Goal: Transaction & Acquisition: Purchase product/service

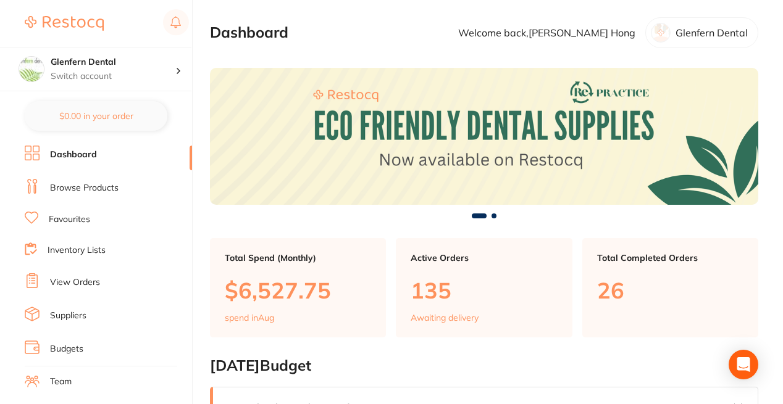
click at [70, 188] on link "Browse Products" at bounding box center [84, 188] width 69 height 12
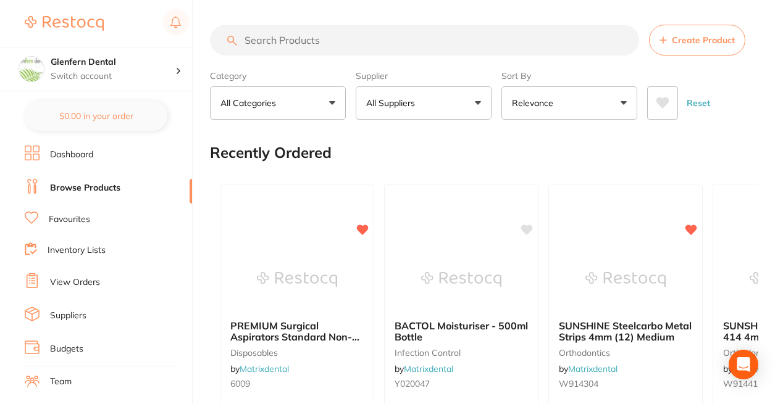
drag, startPoint x: 254, startPoint y: 199, endPoint x: 361, endPoint y: 65, distance: 172.2
click at [254, 199] on div at bounding box center [296, 200] width 153 height 31
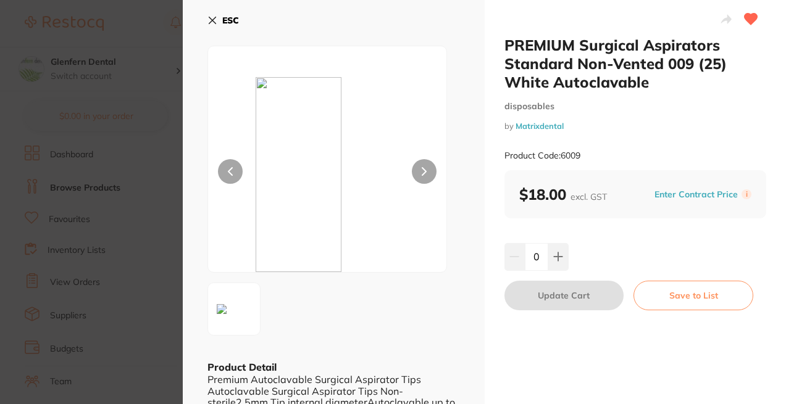
click at [209, 19] on icon at bounding box center [212, 20] width 10 height 10
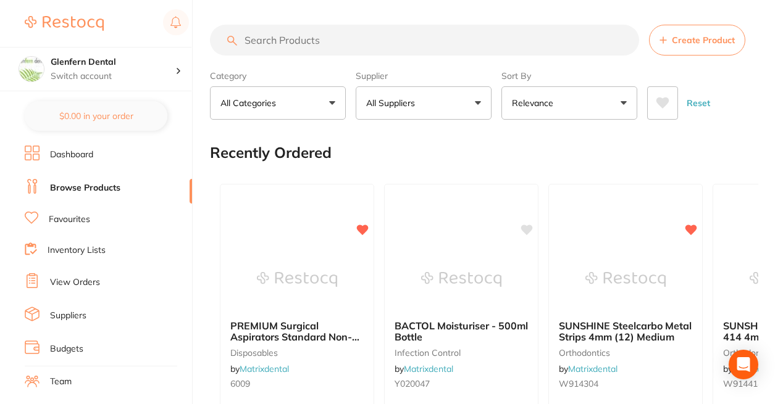
click at [305, 43] on input "search" at bounding box center [424, 40] width 429 height 31
paste input "QD-DS026"
type input "QD-DS026"
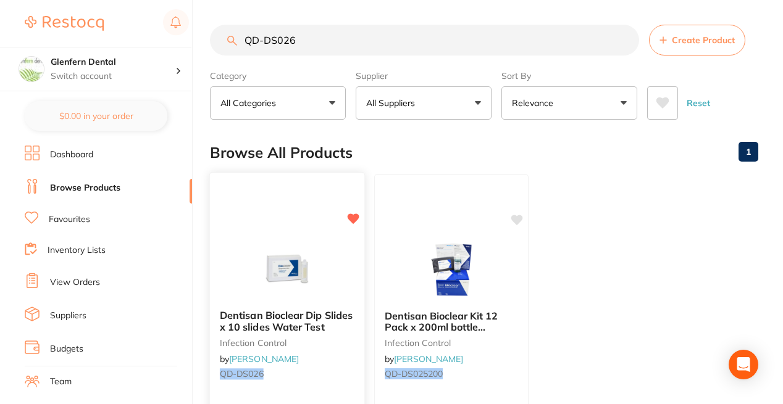
click at [283, 319] on span "Dentisan Bioclear Dip Slides x 10 slides Water Test" at bounding box center [286, 321] width 133 height 24
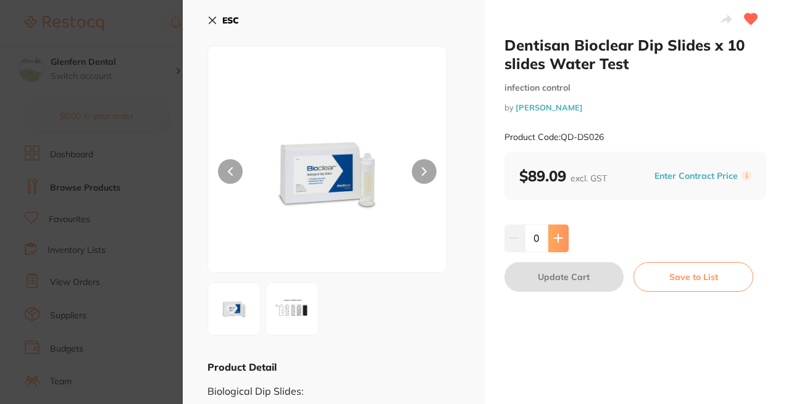
click at [555, 243] on icon at bounding box center [558, 238] width 10 height 10
type input "1"
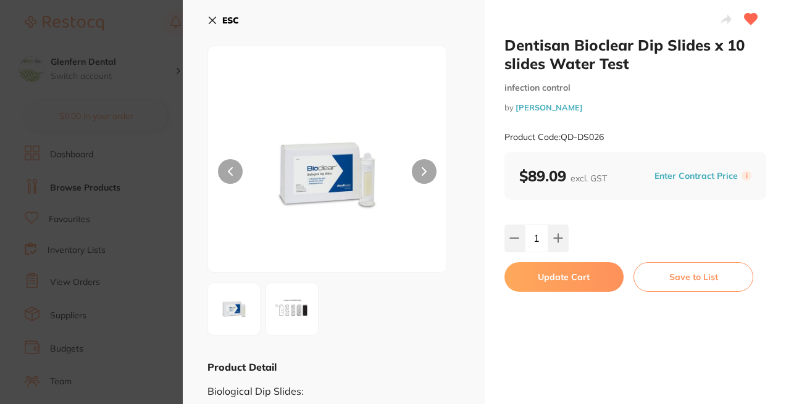
click at [571, 278] on button "Update Cart" at bounding box center [565, 277] width 120 height 30
checkbox input "false"
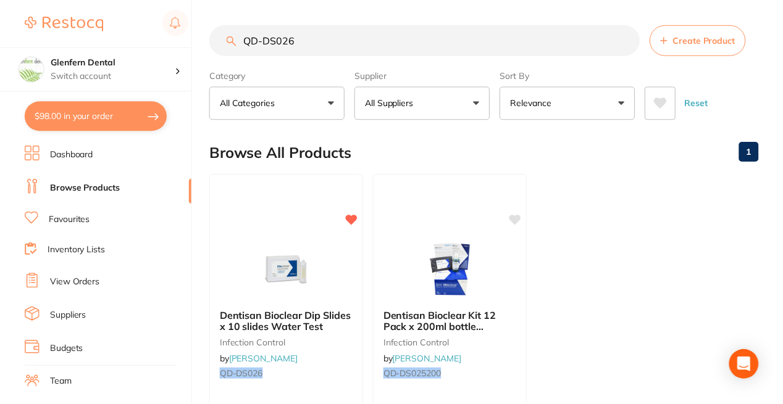
scroll to position [1, 0]
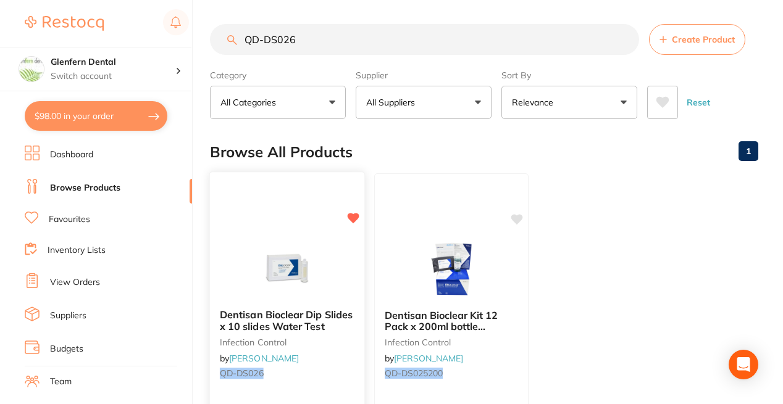
click at [337, 395] on div "Dentisan Bioclear Dip Slides x 10 slides Water Test infection control by [PERSO…" at bounding box center [287, 351] width 156 height 359
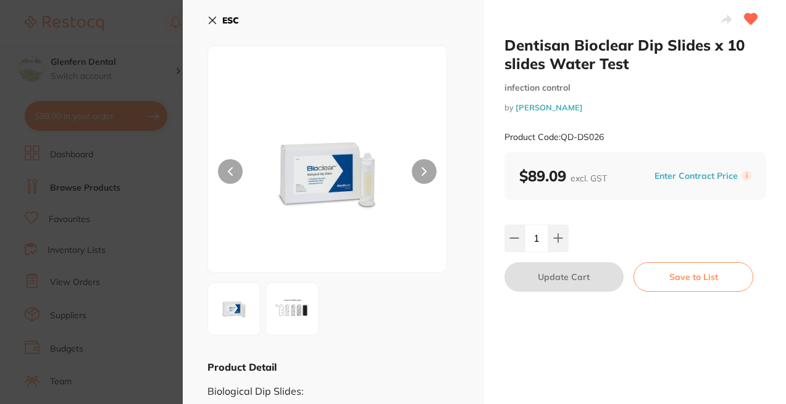
click at [212, 20] on icon at bounding box center [212, 20] width 7 height 7
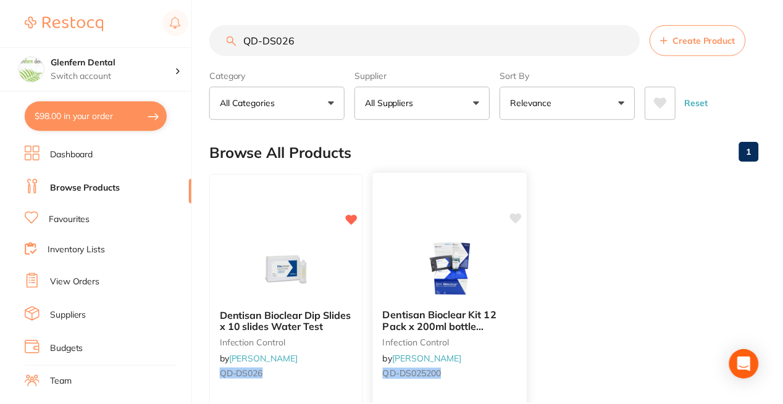
scroll to position [1, 0]
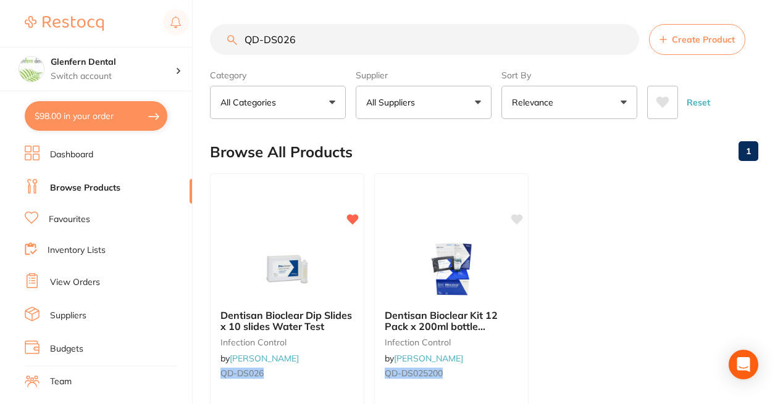
click at [321, 39] on input "QD-DS026" at bounding box center [424, 39] width 429 height 31
type input "Q"
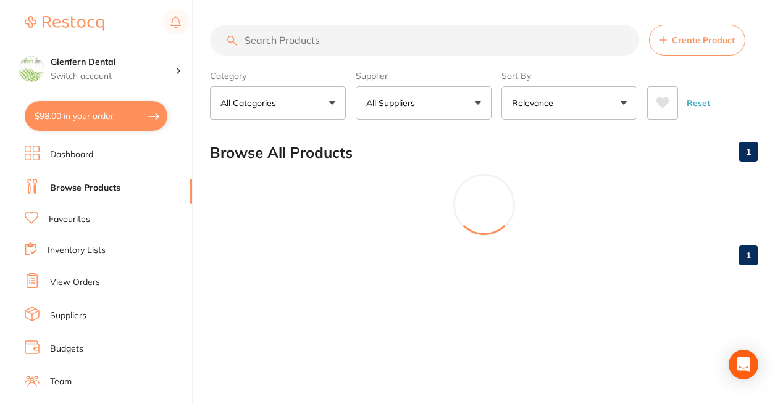
scroll to position [0, 0]
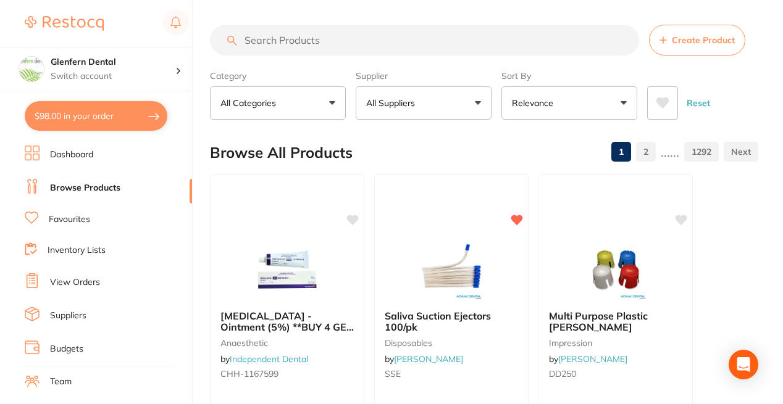
paste input "DL2321R"
type input "DL2321R"
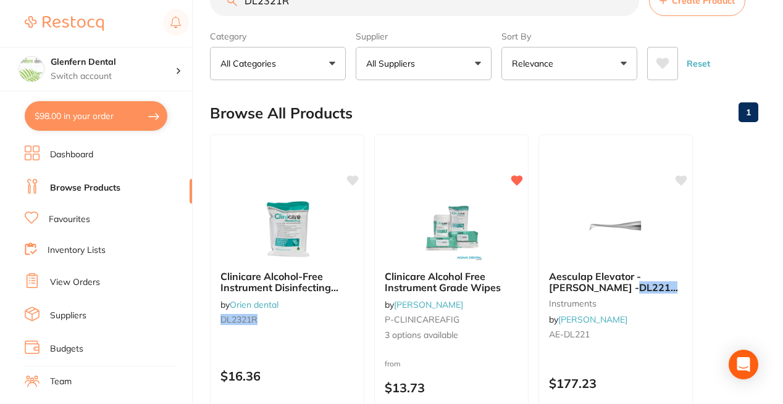
scroll to position [62, 0]
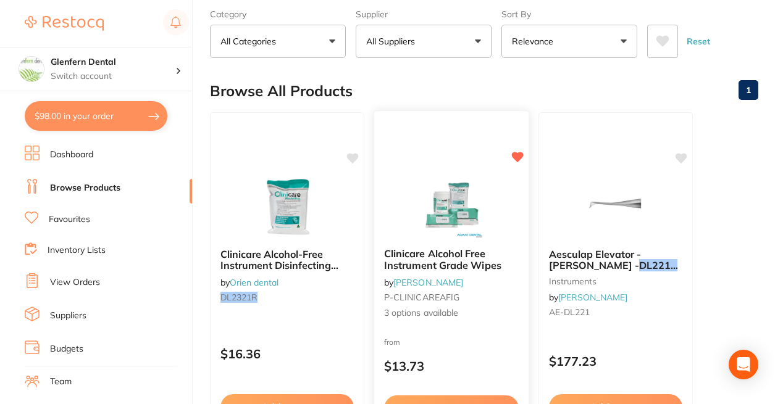
click at [453, 258] on span "Clinicare Alcohol Free Instrument Grade Wipes" at bounding box center [442, 260] width 117 height 24
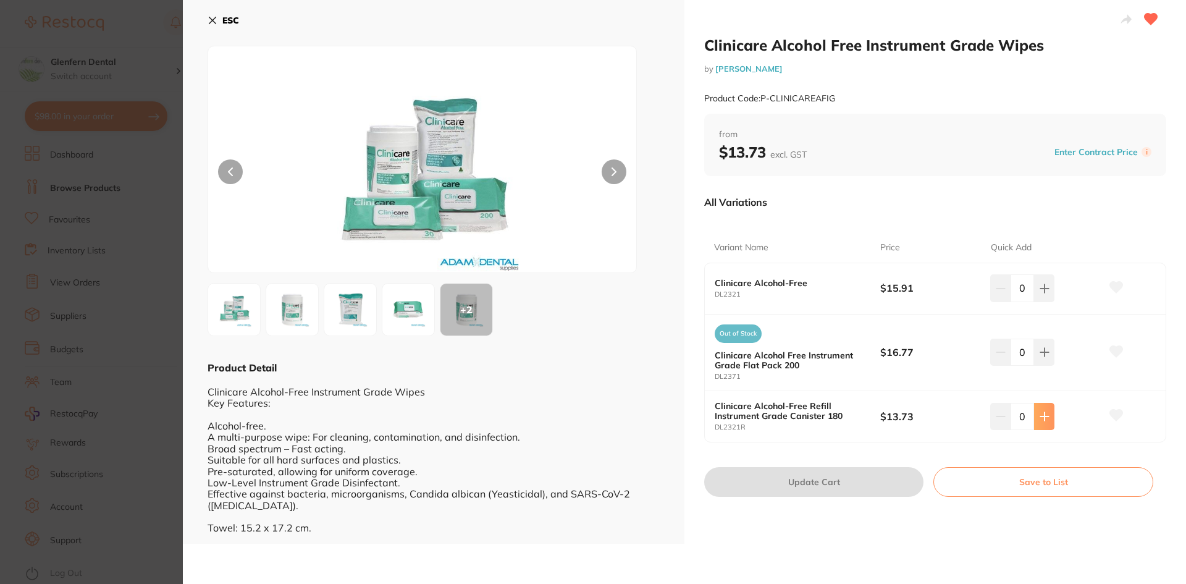
click at [785, 404] on icon at bounding box center [1044, 416] width 8 height 8
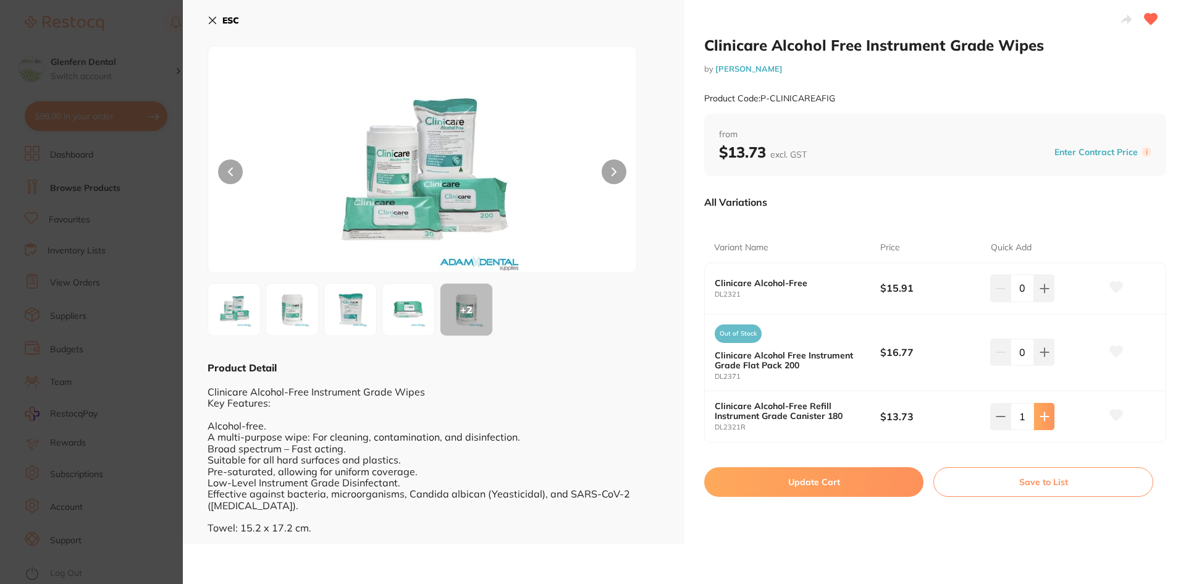
click at [785, 404] on icon at bounding box center [1044, 416] width 8 height 8
click at [785, 404] on icon at bounding box center [1044, 416] width 10 height 10
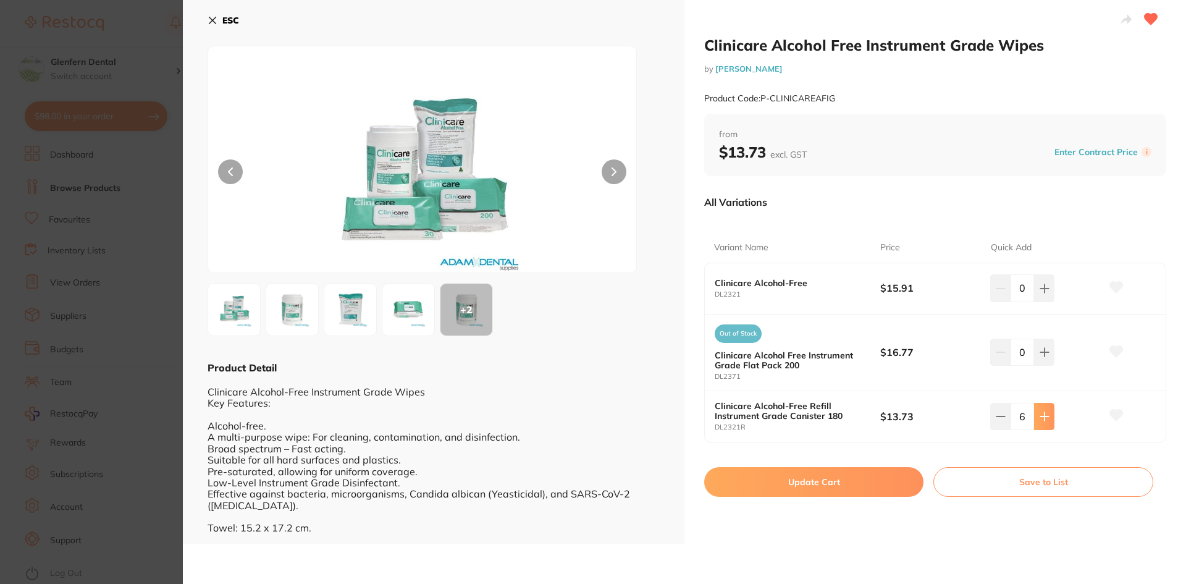
click at [785, 404] on icon at bounding box center [1044, 416] width 10 height 10
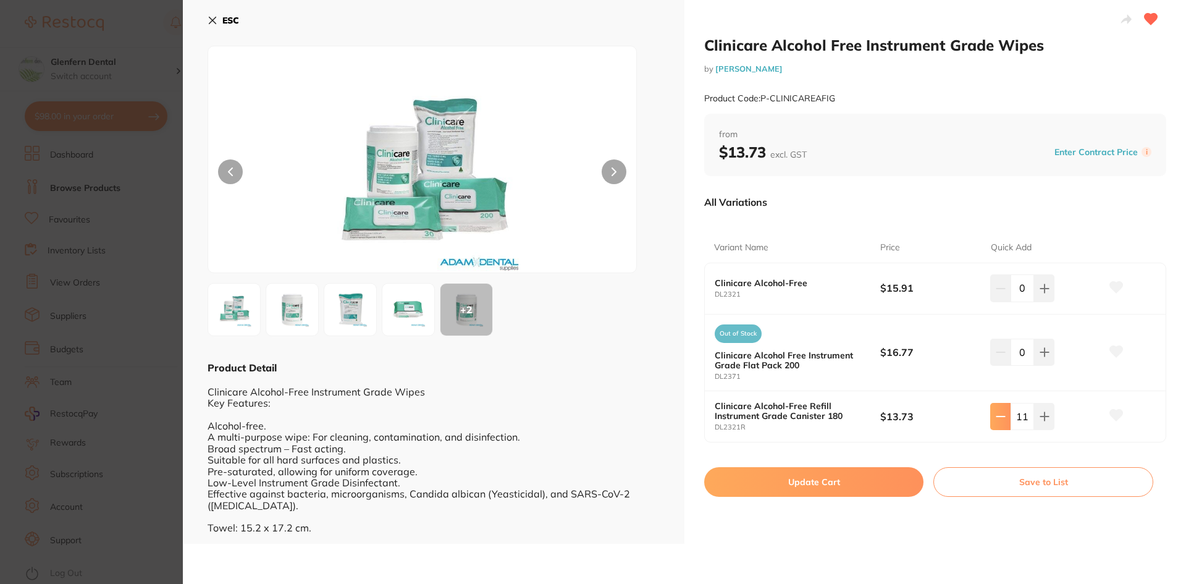
click at [785, 404] on button at bounding box center [1000, 416] width 20 height 27
type input "10"
click at [785, 404] on button "Update Cart" at bounding box center [813, 482] width 219 height 30
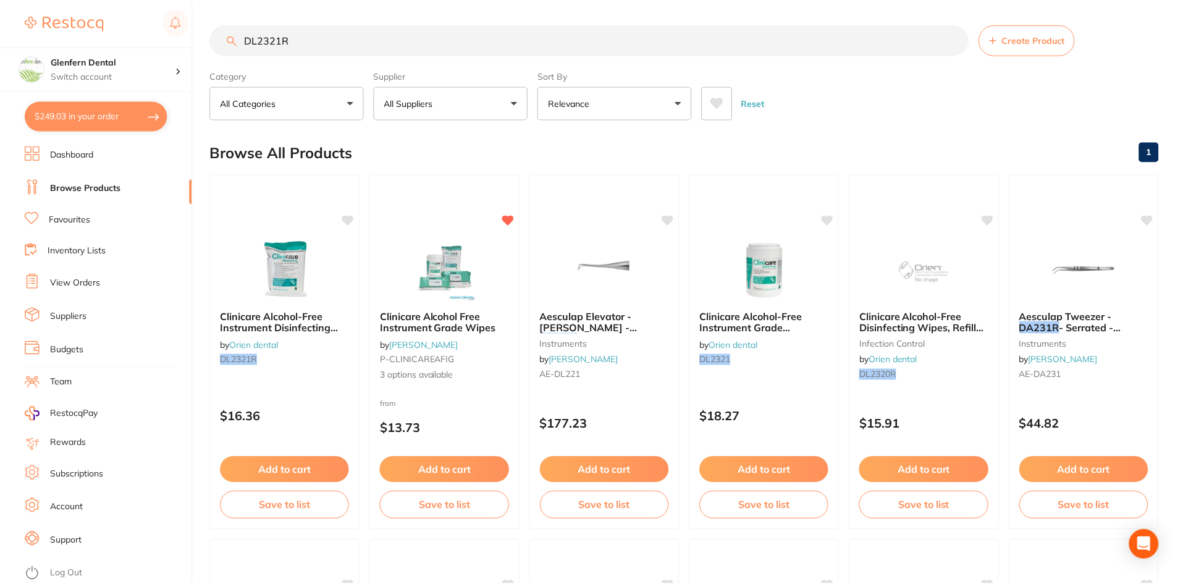
scroll to position [62, 0]
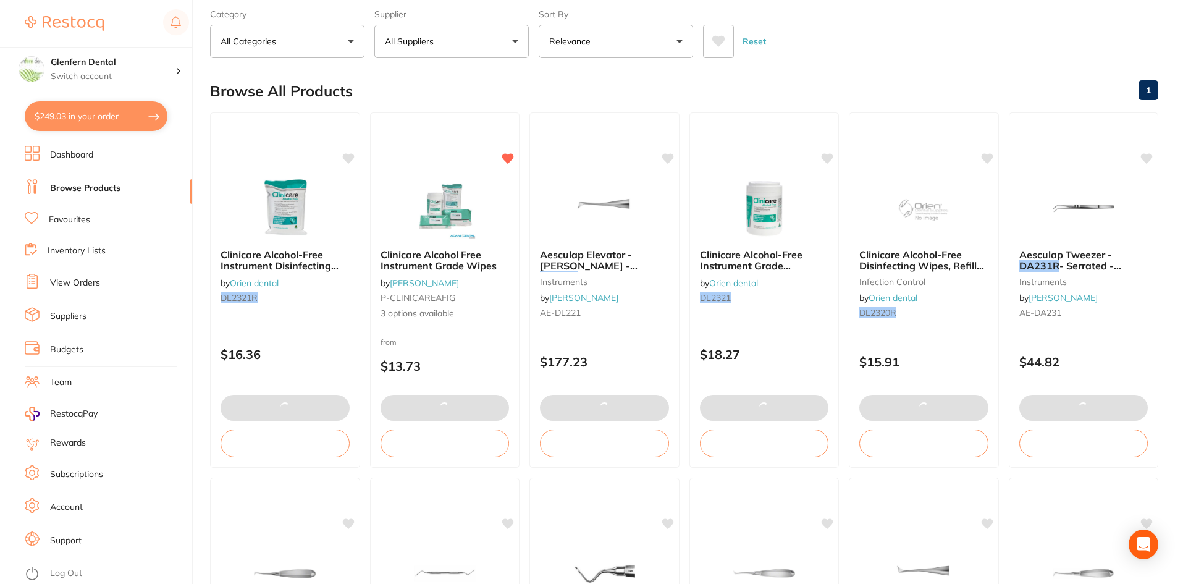
type textarea "Files Buy 6 + 1 Free"
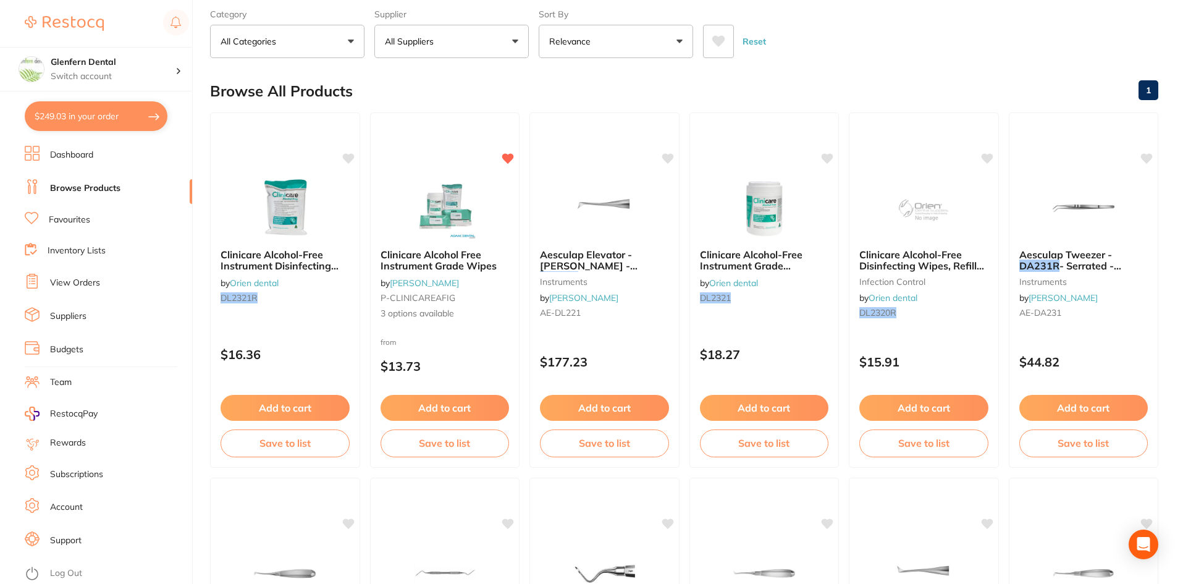
click at [115, 114] on button "$249.03 in your order" at bounding box center [96, 116] width 143 height 30
checkbox input "true"
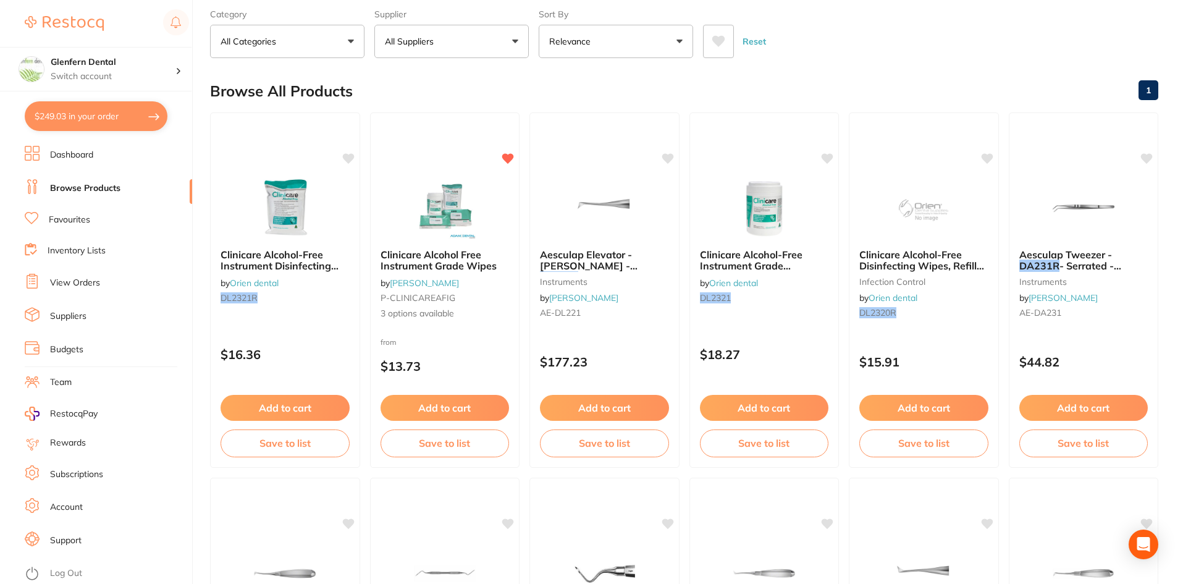
checkbox input "true"
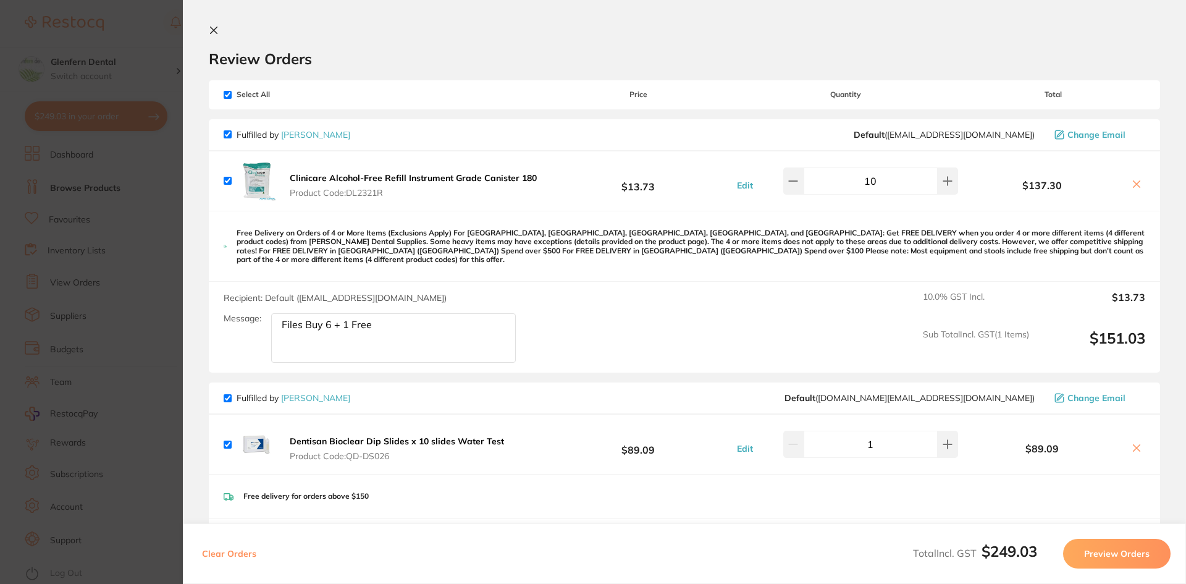
scroll to position [0, 0]
click at [214, 31] on icon at bounding box center [214, 31] width 7 height 7
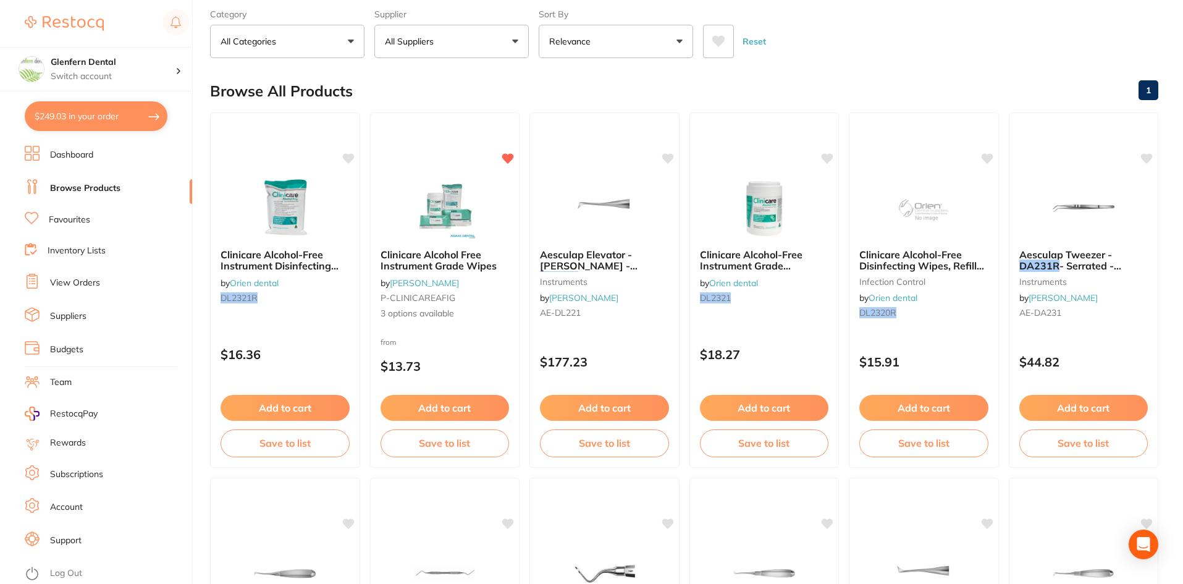
click at [96, 189] on link "Browse Products" at bounding box center [85, 188] width 70 height 12
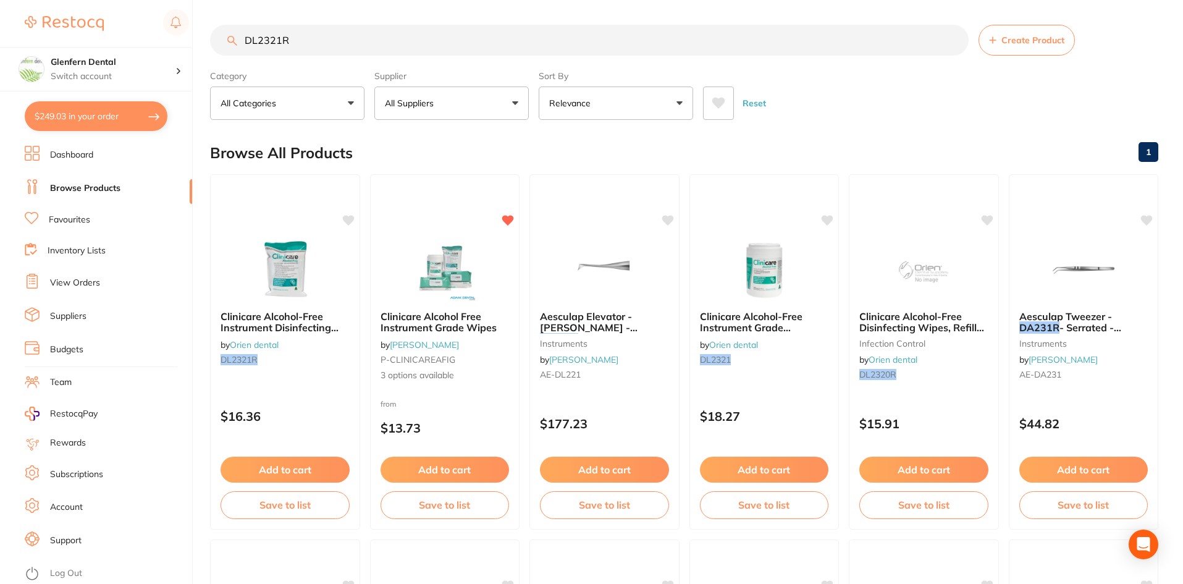
click at [311, 40] on input "DL2321R" at bounding box center [589, 40] width 758 height 31
type input "D"
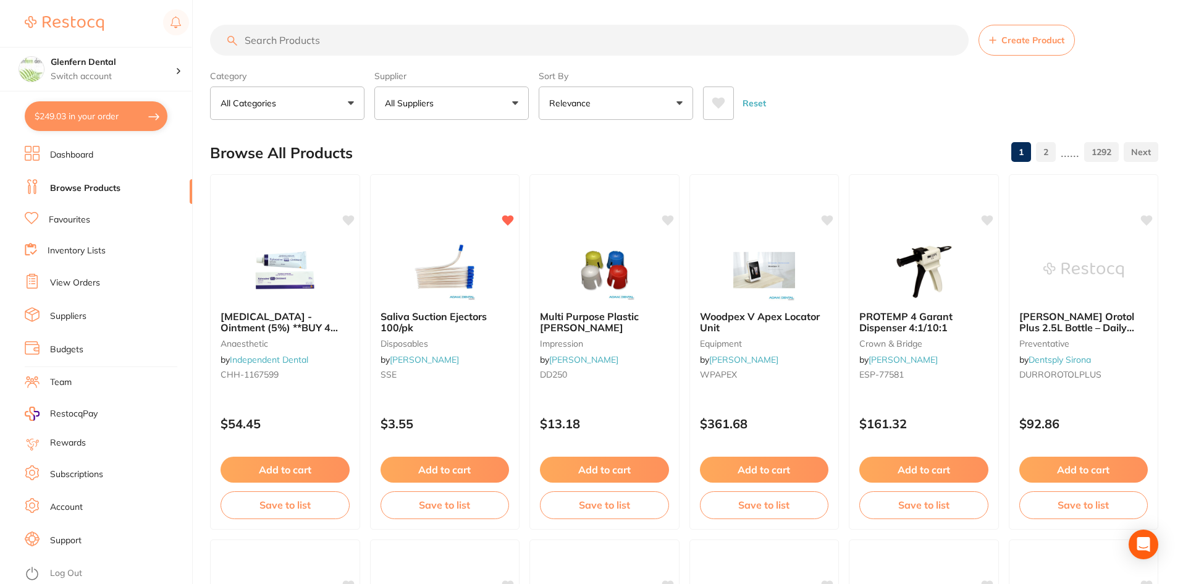
paste input "DAN01-014"
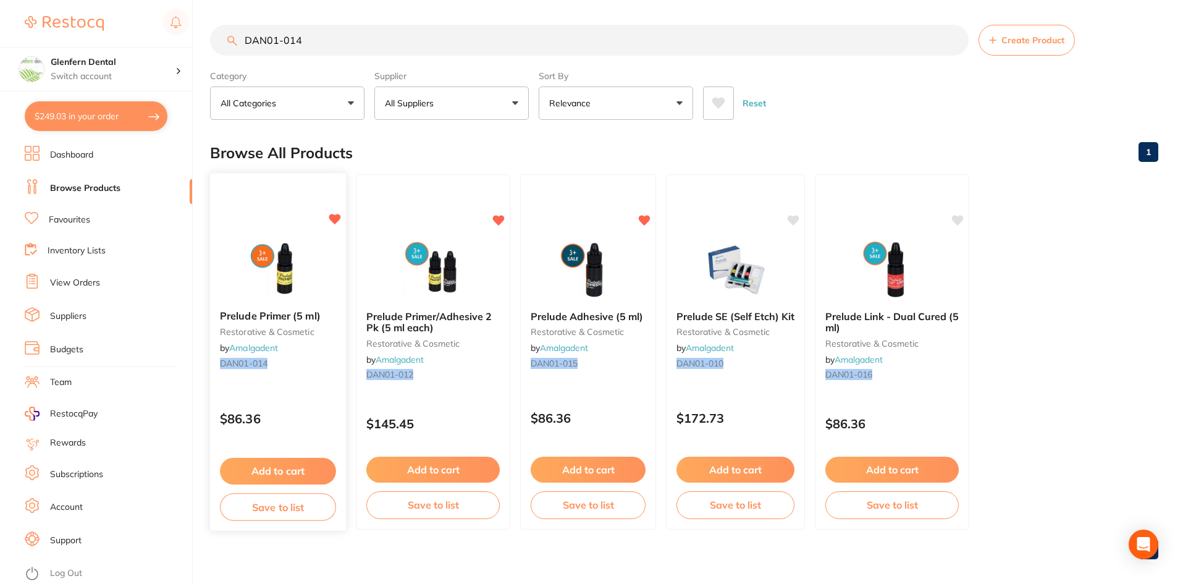
type input "DAN01-014"
click at [277, 314] on span "Prelude Primer (5 ml)" at bounding box center [270, 315] width 101 height 12
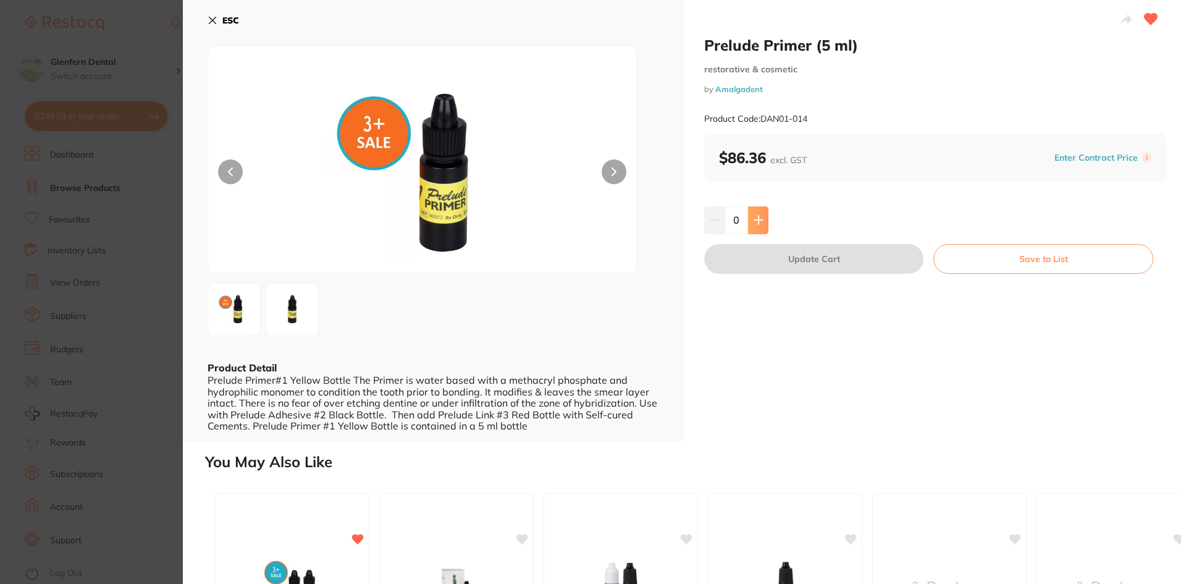
click at [758, 219] on icon at bounding box center [758, 220] width 10 height 10
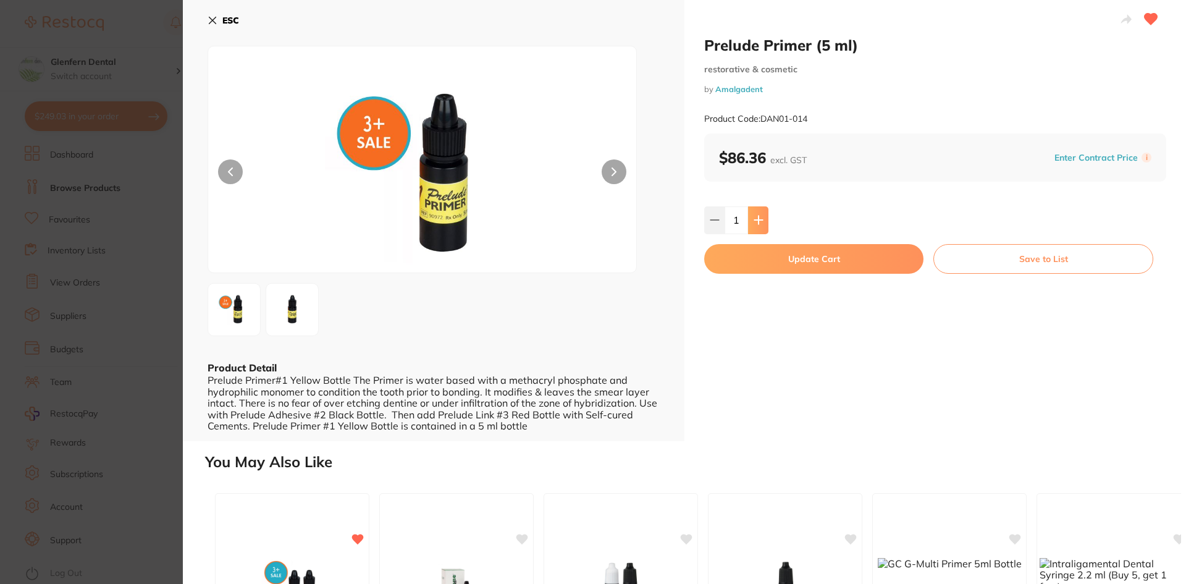
click at [758, 219] on icon at bounding box center [758, 220] width 10 height 10
type input "3"
click at [785, 261] on button "Update Cart" at bounding box center [813, 259] width 219 height 30
checkbox input "false"
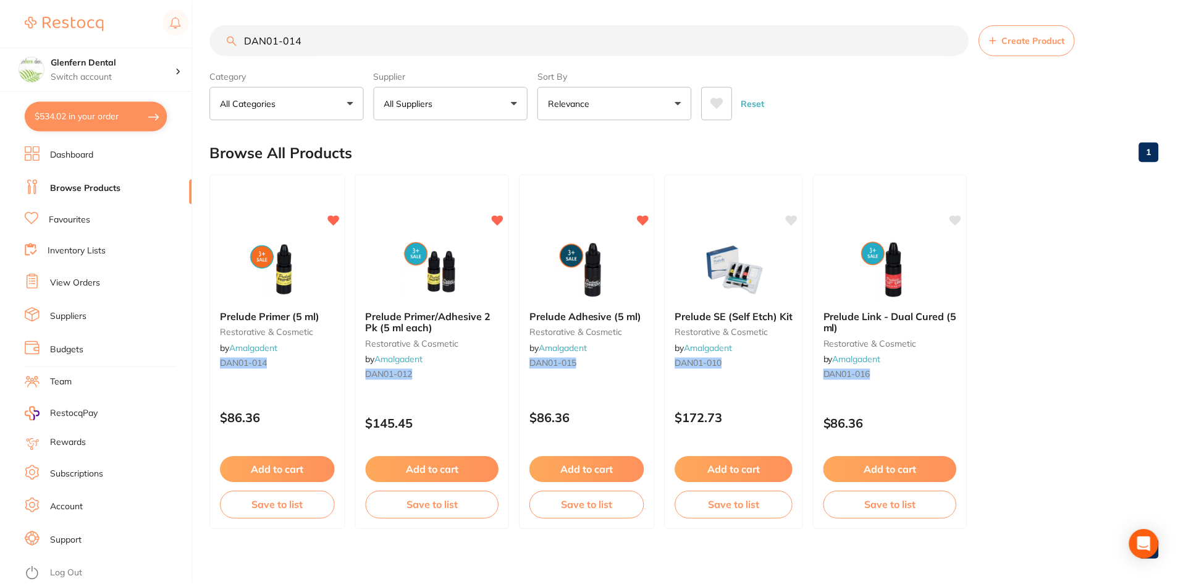
scroll to position [10, 0]
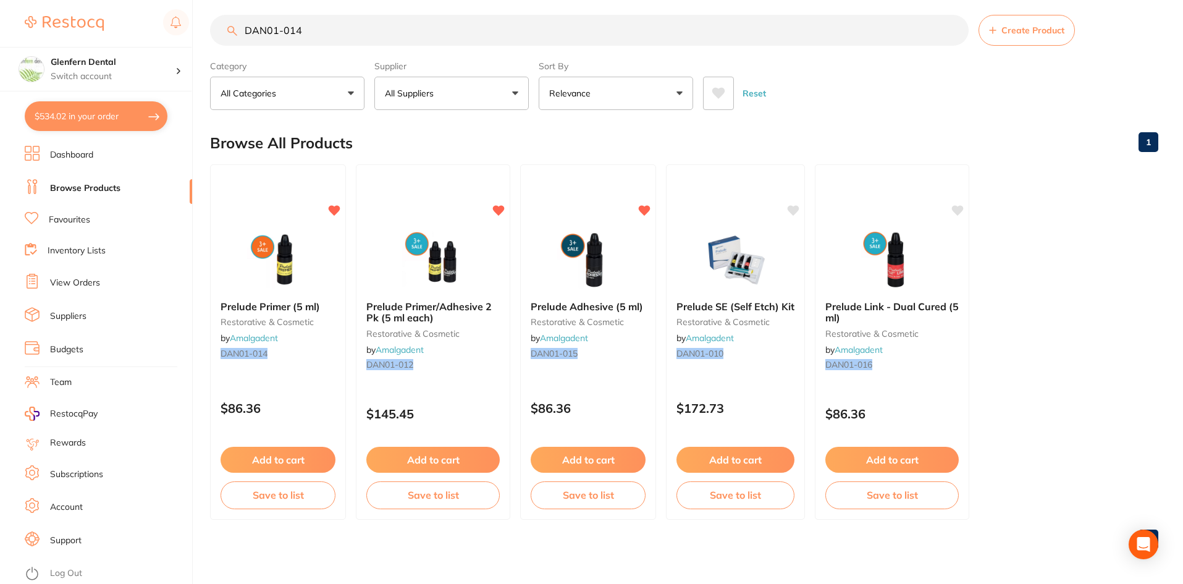
click at [377, 36] on input "DAN01-014" at bounding box center [589, 30] width 758 height 31
type input "D"
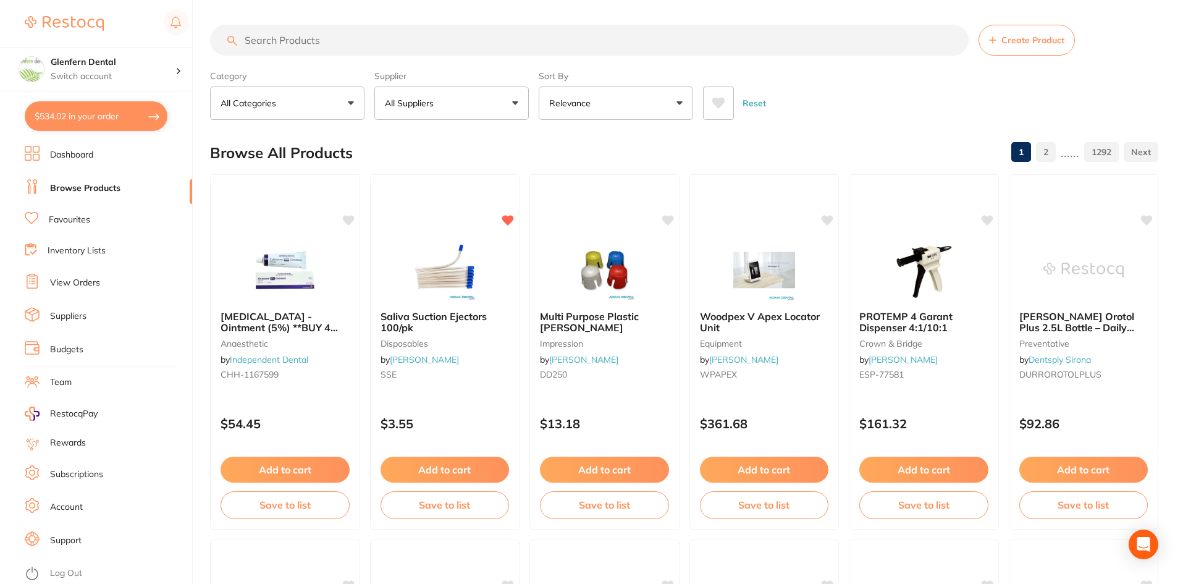
click at [333, 38] on input "search" at bounding box center [589, 40] width 758 height 31
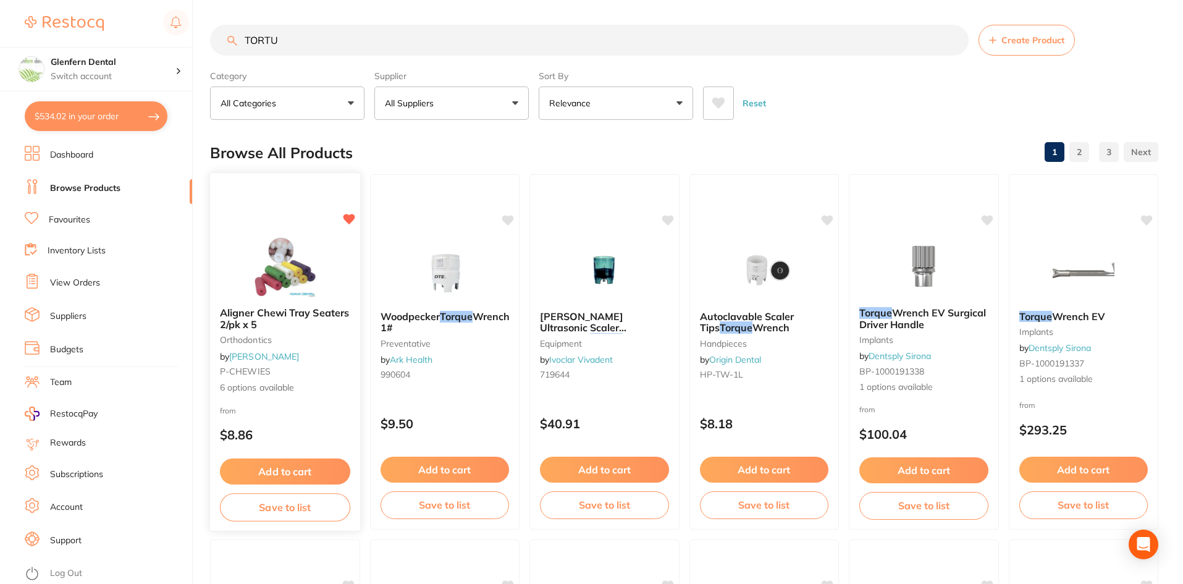
type input "TORTU"
click at [279, 308] on span "Aligner Chewi Tray Seaters 2/pk x 5" at bounding box center [284, 318] width 129 height 24
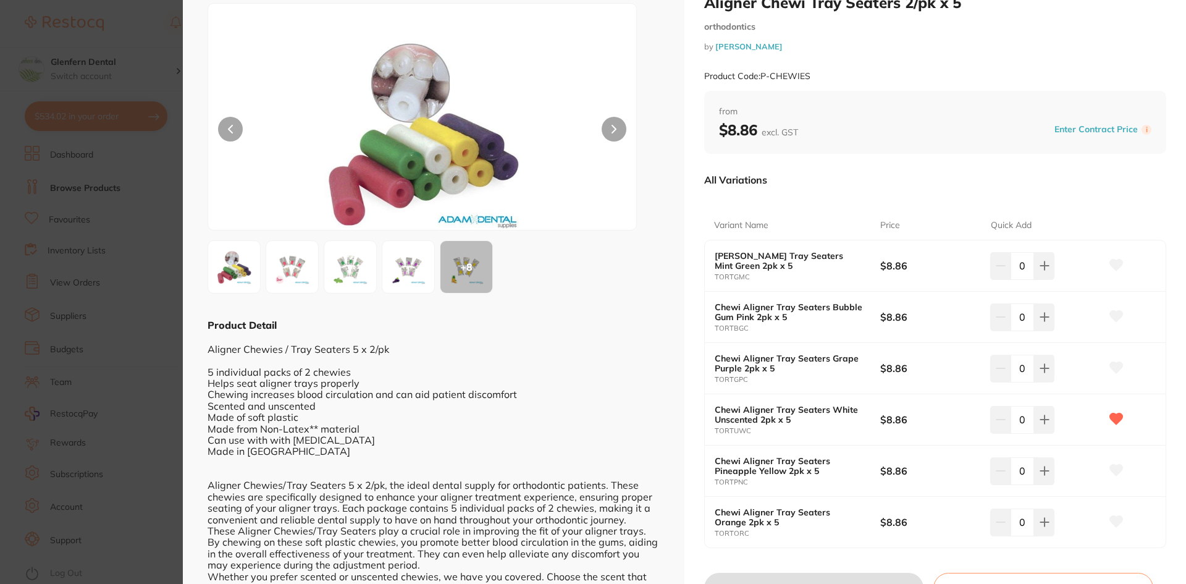
scroll to position [185, 0]
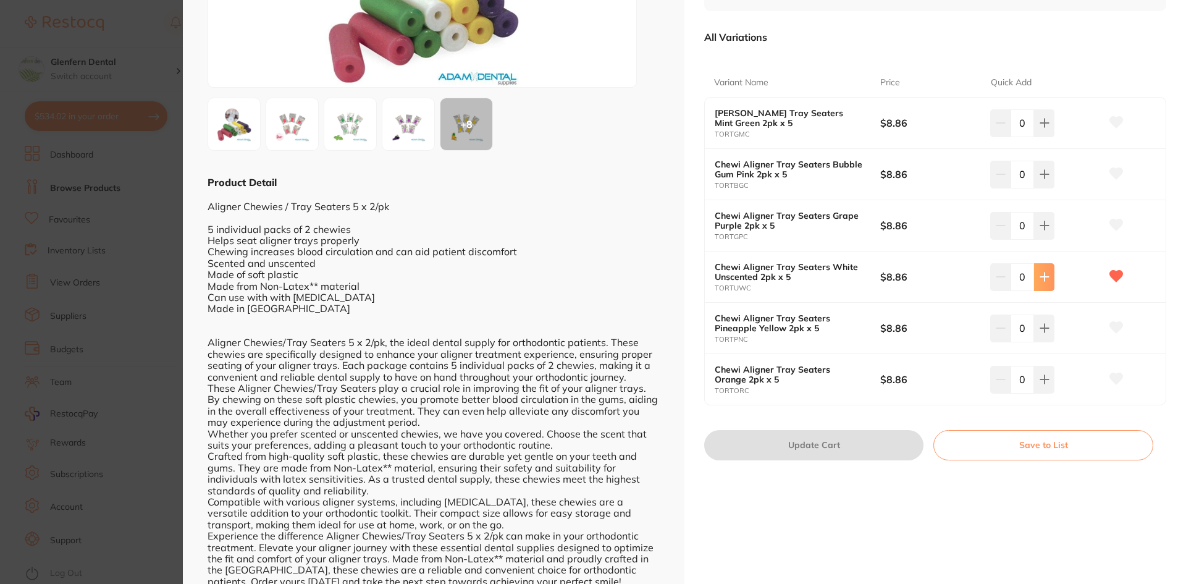
click at [785, 279] on icon at bounding box center [1044, 277] width 10 height 10
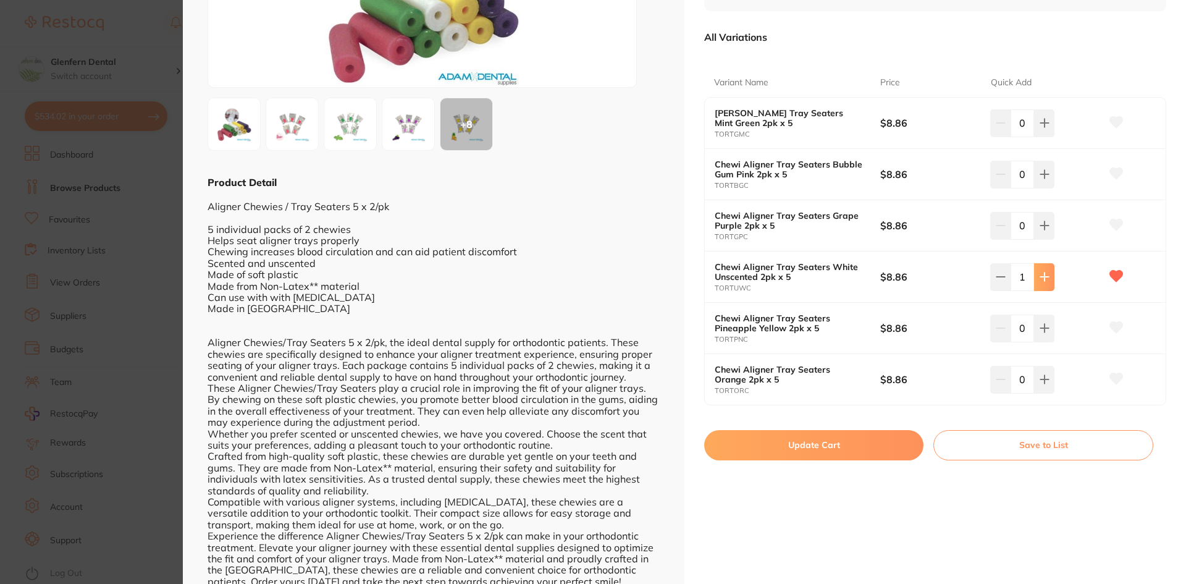
click at [785, 279] on icon at bounding box center [1044, 277] width 10 height 10
type input "2"
click at [785, 404] on button "Update Cart" at bounding box center [813, 445] width 219 height 30
checkbox input "false"
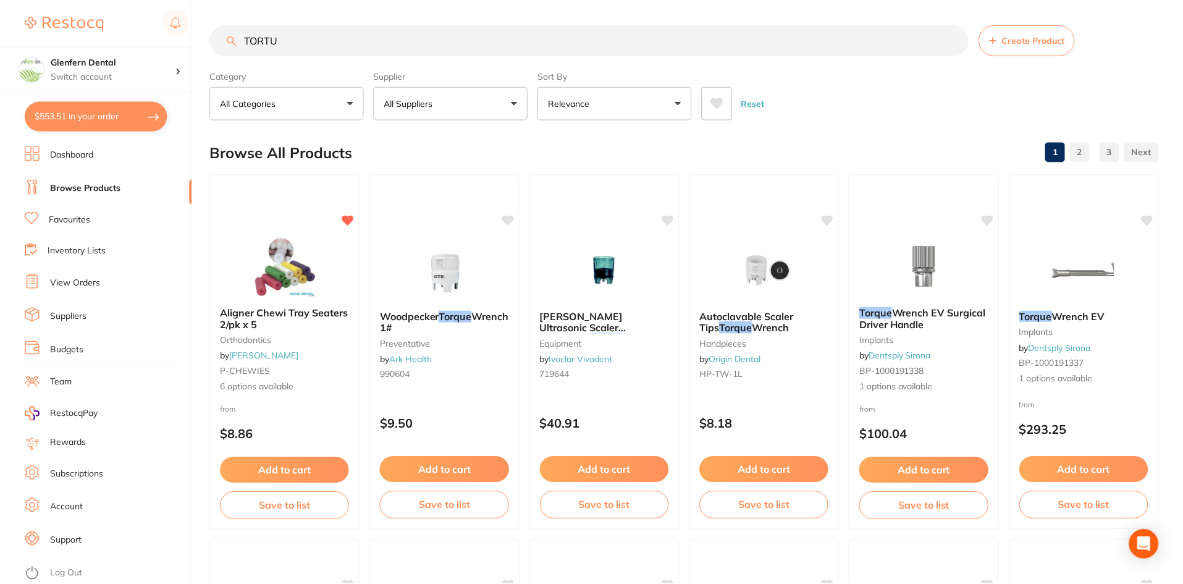
scroll to position [10, 0]
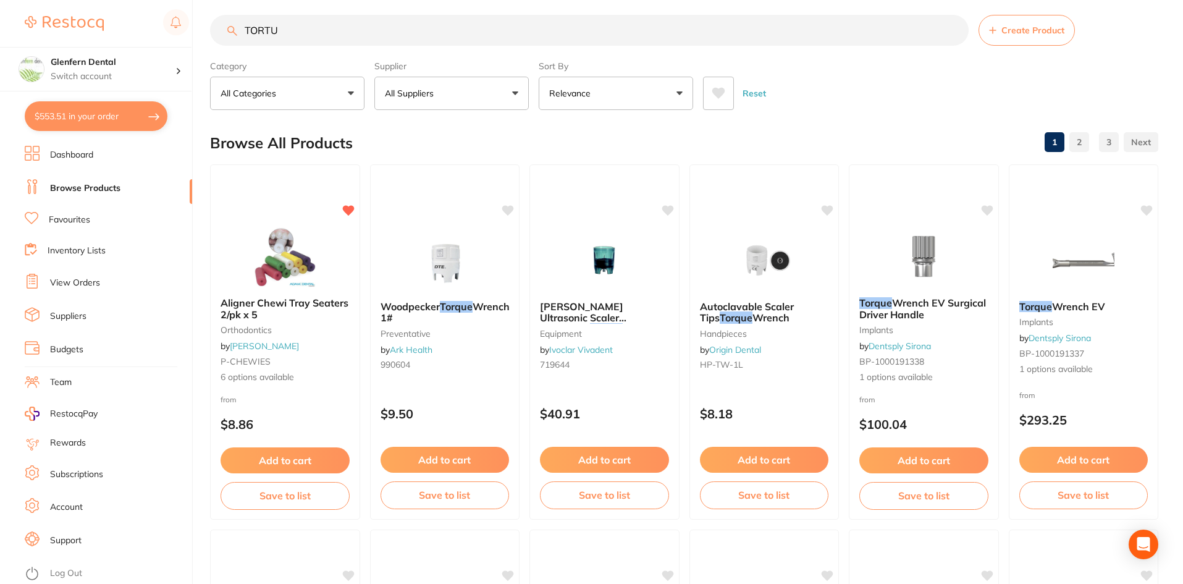
click at [113, 122] on button "$553.51 in your order" at bounding box center [96, 116] width 143 height 30
checkbox input "true"
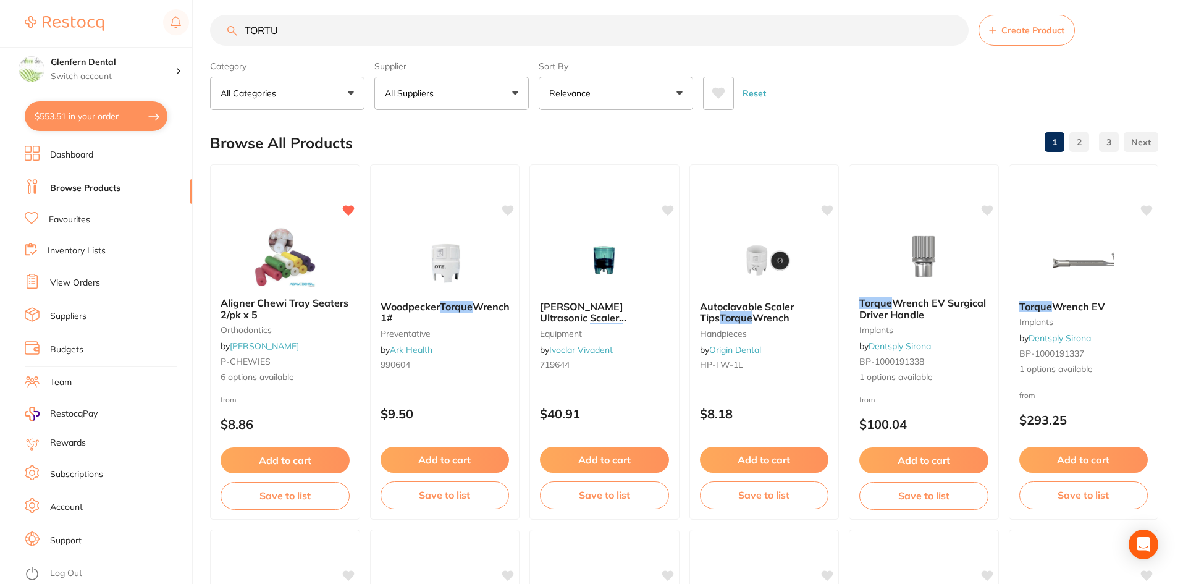
checkbox input "true"
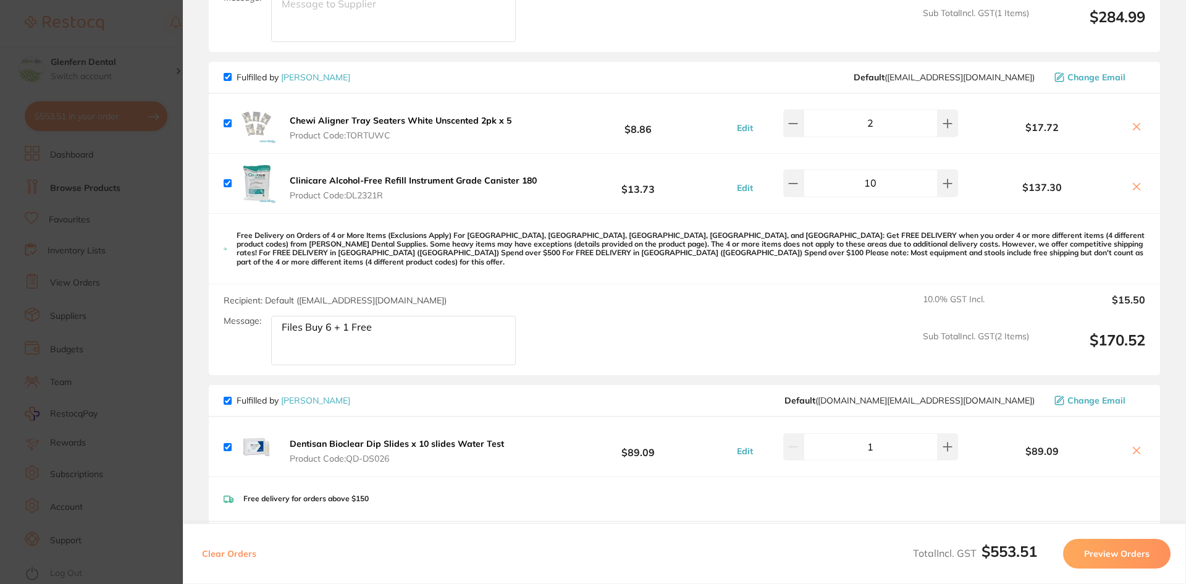
scroll to position [309, 0]
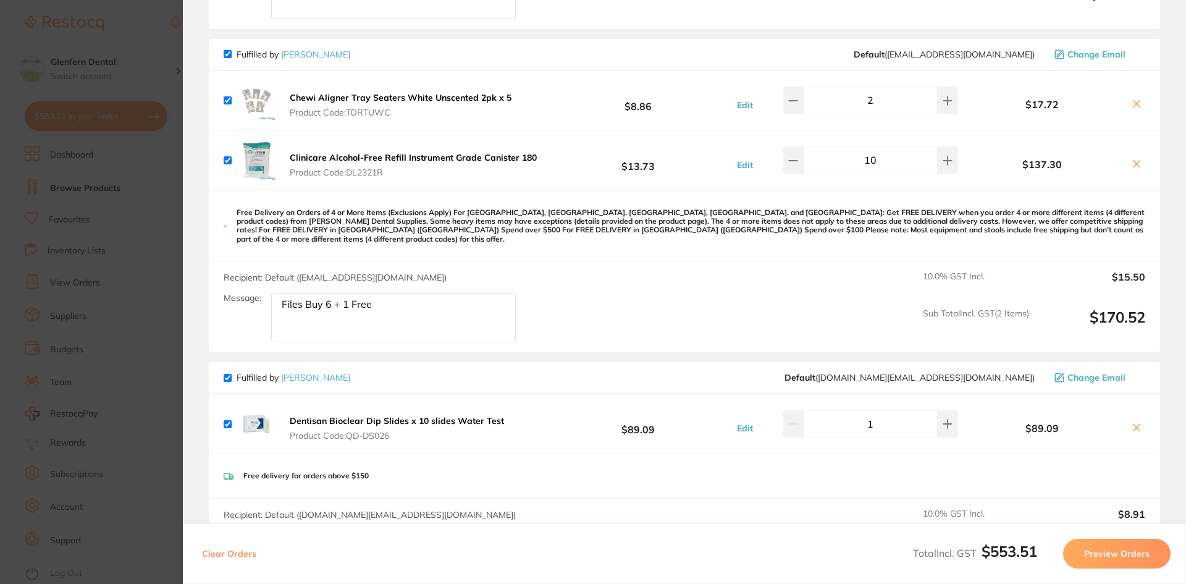
click at [380, 100] on b "Chewi Aligner Tray Seaters White Unscented 2pk x 5" at bounding box center [401, 97] width 222 height 11
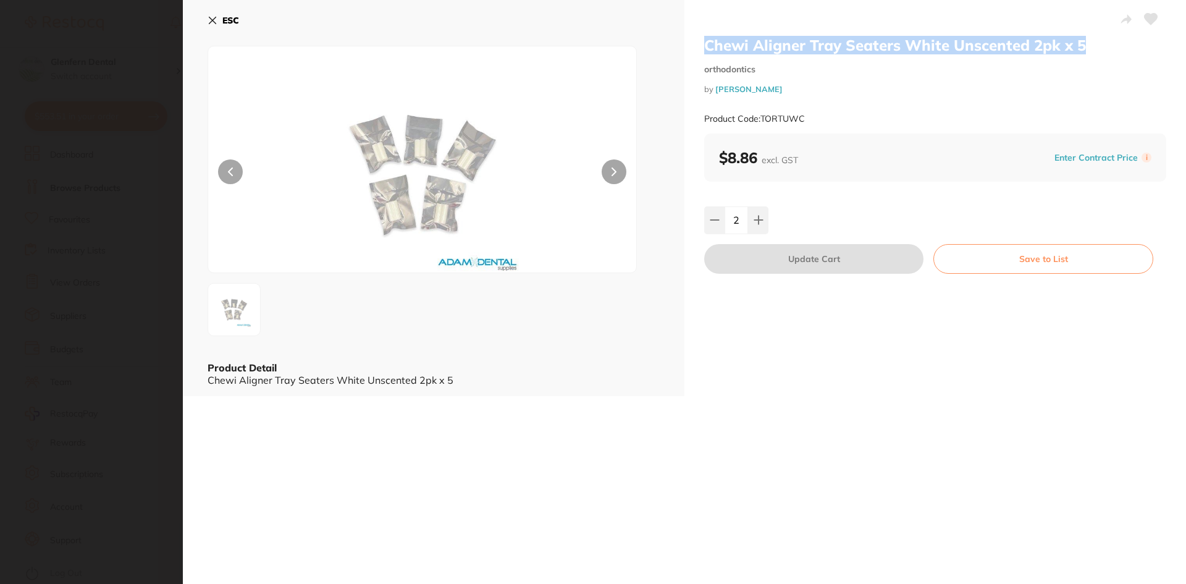
drag, startPoint x: 1095, startPoint y: 50, endPoint x: 705, endPoint y: 46, distance: 389.7
click at [705, 46] on h2 "Chewi Aligner Tray Seaters White Unscented 2pk x 5" at bounding box center [935, 45] width 462 height 19
copy h2 "Chewi Aligner Tray Seaters White Unscented 2pk x 5"
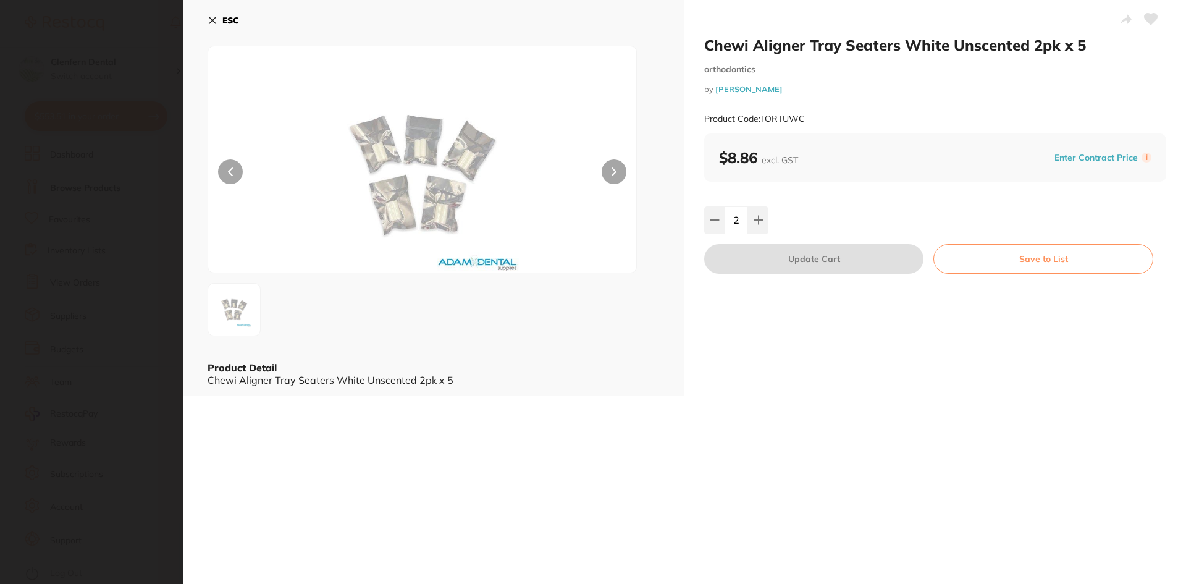
click at [785, 116] on div "Product Code: TORTUWC" at bounding box center [935, 119] width 462 height 30
drag, startPoint x: 808, startPoint y: 119, endPoint x: 763, endPoint y: 127, distance: 46.4
click at [763, 127] on div "Product Code: TORTUWC" at bounding box center [935, 119] width 462 height 30
copy small "TORTUWC"
click at [785, 404] on div "Chewi Aligner Tray Seaters White Unscented 2pk x 5 orthodontics by [PERSON_NAME…" at bounding box center [684, 292] width 1003 height 584
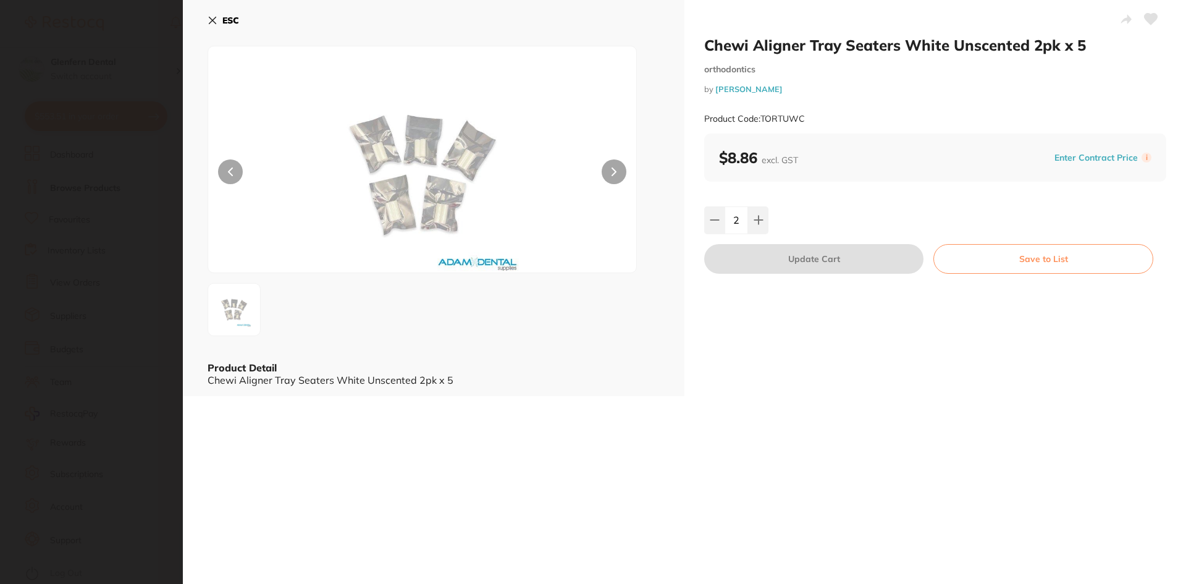
click at [213, 20] on icon at bounding box center [212, 20] width 7 height 7
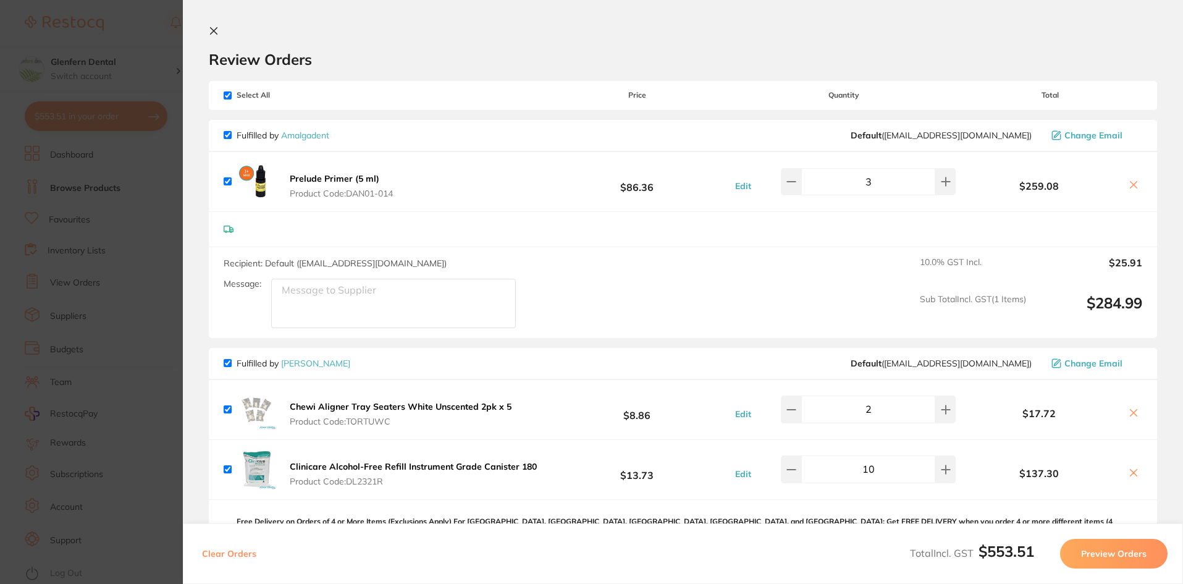
scroll to position [0, 0]
click at [211, 31] on icon at bounding box center [214, 31] width 7 height 7
